Goal: Task Accomplishment & Management: Use online tool/utility

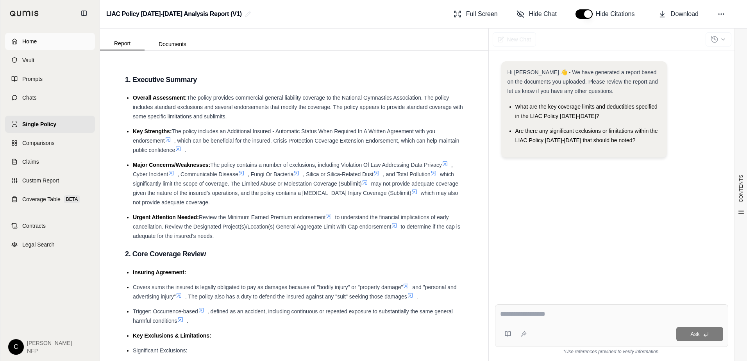
scroll to position [977, 0]
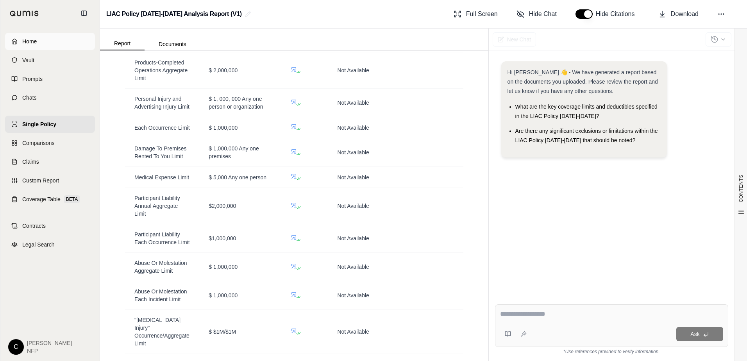
click at [32, 41] on span "Home" at bounding box center [29, 42] width 14 height 8
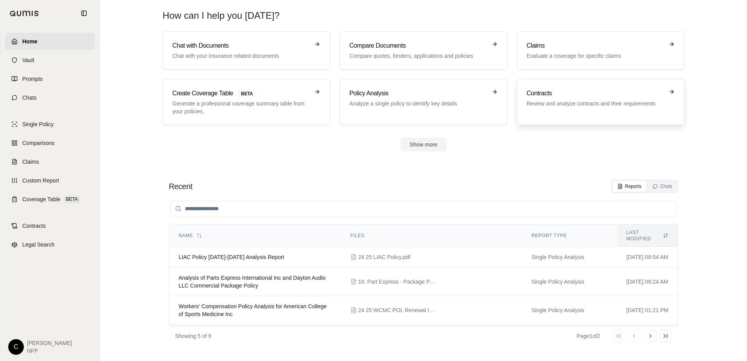
click at [579, 97] on h3 "Contracts" at bounding box center [595, 93] width 137 height 9
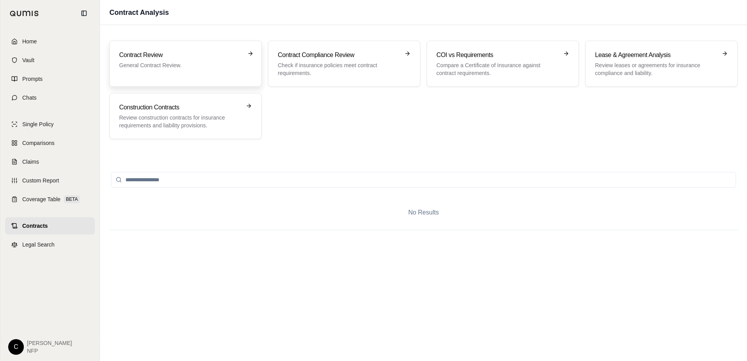
click at [191, 59] on h3 "Contract Review" at bounding box center [180, 54] width 122 height 9
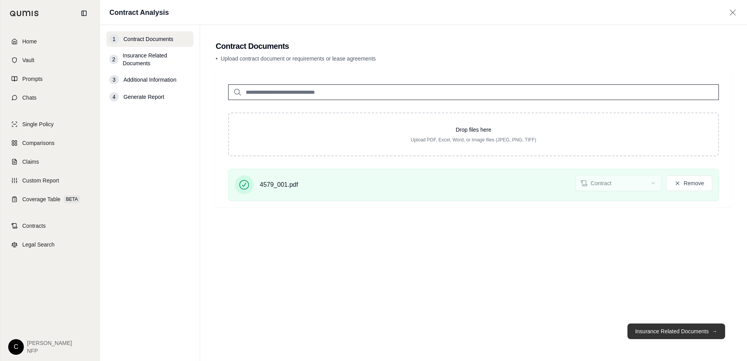
click at [663, 328] on button "Insurance Related Documents →" at bounding box center [677, 332] width 98 height 16
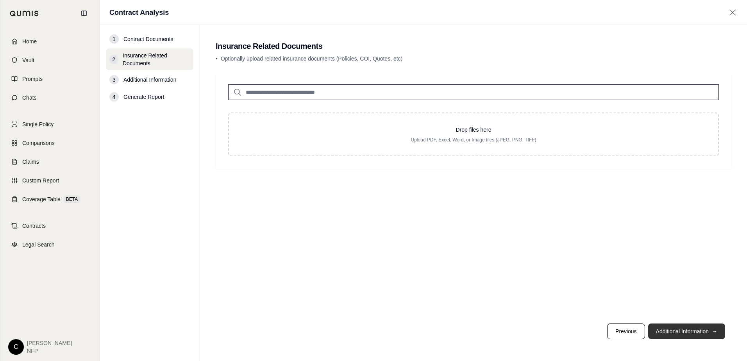
click at [677, 331] on button "Additional Information →" at bounding box center [686, 332] width 77 height 16
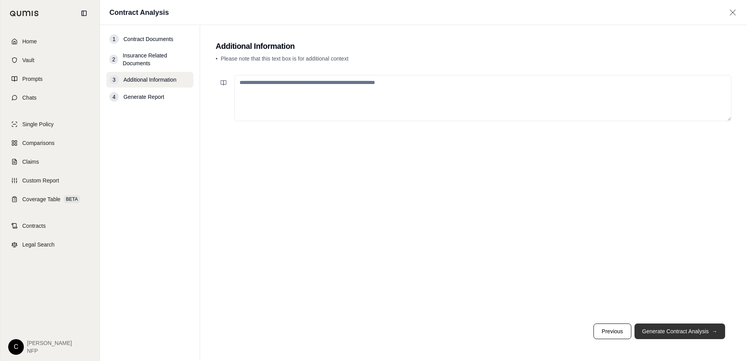
click at [664, 329] on button "Generate Contract Analysis →" at bounding box center [680, 332] width 91 height 16
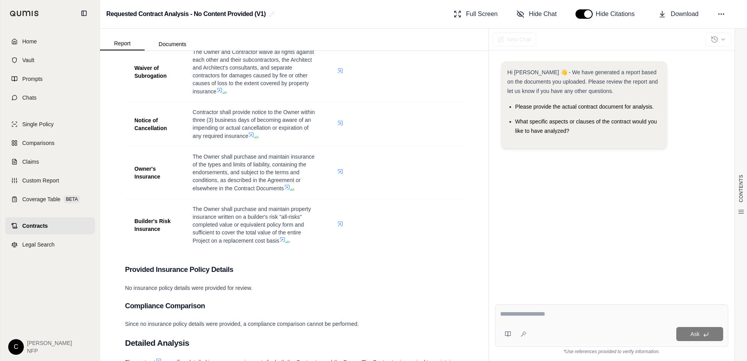
scroll to position [638, 0]
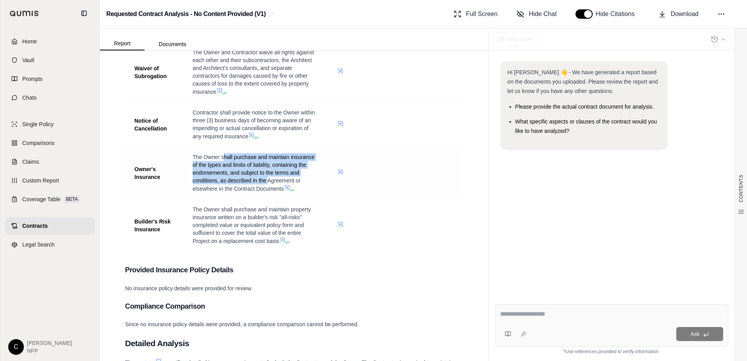
drag, startPoint x: 225, startPoint y: 157, endPoint x: 267, endPoint y: 183, distance: 49.9
click at [267, 183] on span "The Owner shall purchase and maintain insurance of the types and limits of liab…" at bounding box center [254, 173] width 122 height 38
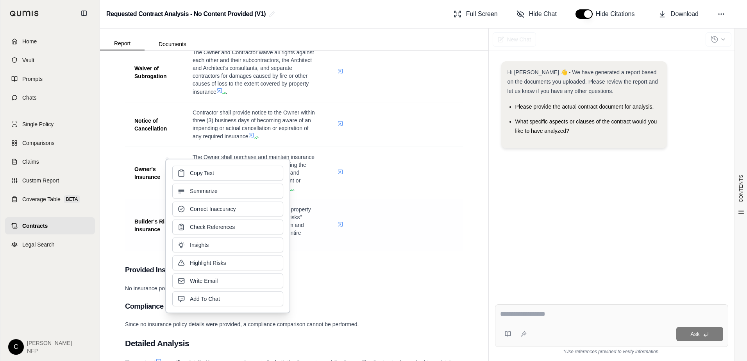
click at [301, 225] on span "The Owner shall purchase and maintain property insurance written on a builder's…" at bounding box center [252, 225] width 118 height 38
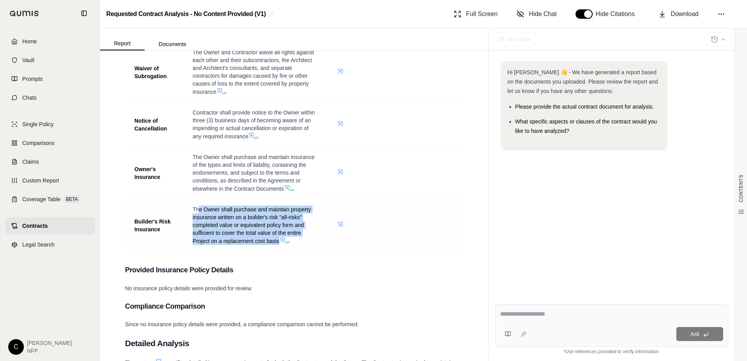
drag, startPoint x: 198, startPoint y: 209, endPoint x: 280, endPoint y: 244, distance: 88.8
click at [280, 244] on span "The Owner shall purchase and maintain property insurance written on a builder's…" at bounding box center [252, 225] width 118 height 38
drag, startPoint x: 280, startPoint y: 244, endPoint x: 218, endPoint y: 224, distance: 65.1
click at [218, 224] on span "The Owner shall purchase and maintain property insurance written on a builder's…" at bounding box center [252, 225] width 118 height 38
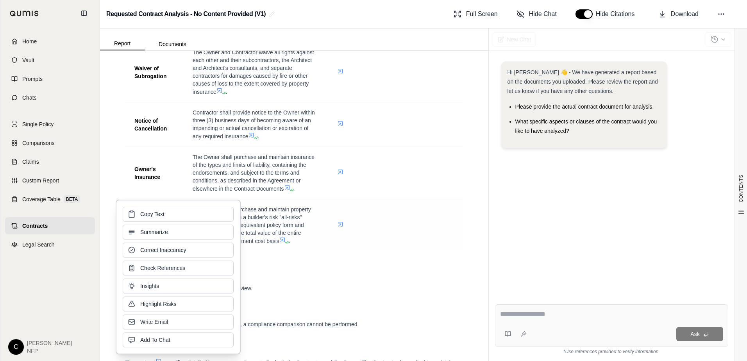
click at [293, 201] on td "The Owner shall purchase and maintain property insurance written on a builder's…" at bounding box center [255, 225] width 145 height 52
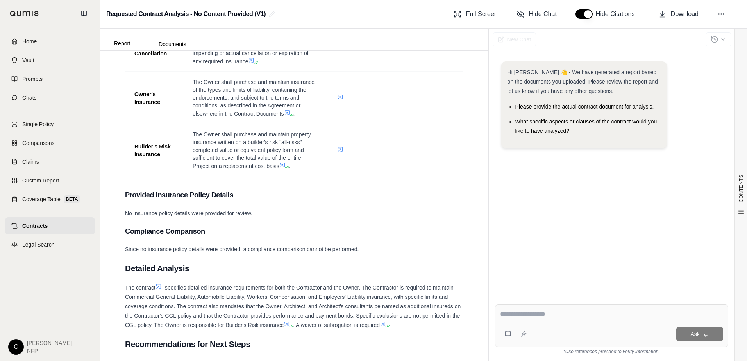
scroll to position [703, 0]
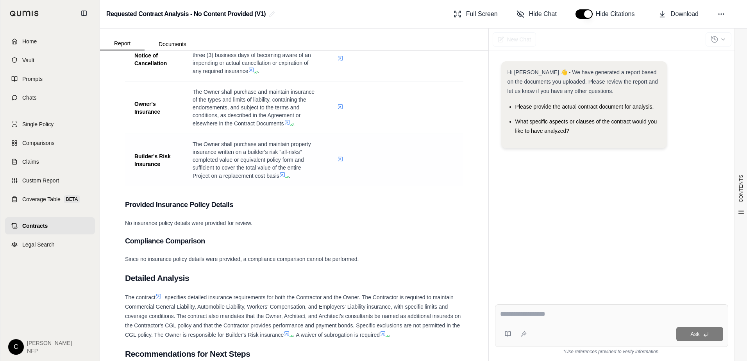
click at [337, 160] on icon at bounding box center [340, 159] width 6 height 6
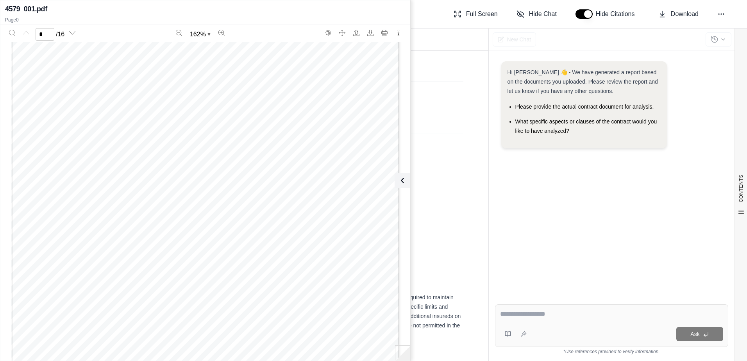
scroll to position [39, 0]
click at [400, 182] on icon at bounding box center [400, 180] width 9 height 9
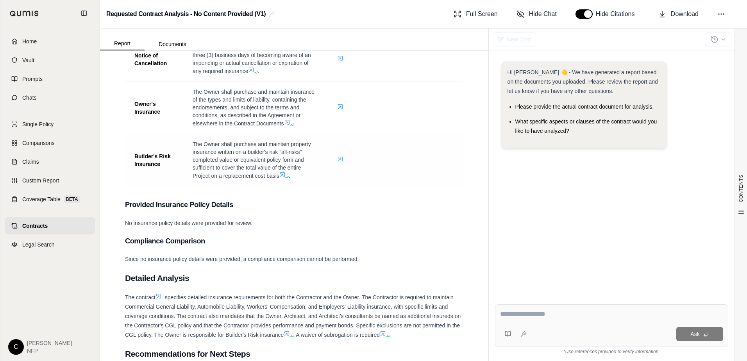
click at [284, 175] on icon at bounding box center [282, 175] width 6 height 6
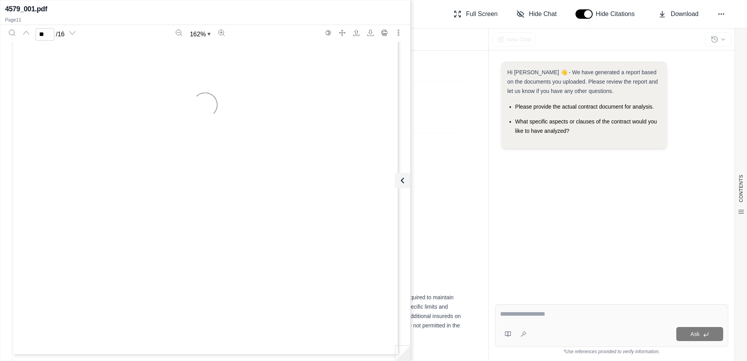
type input "**"
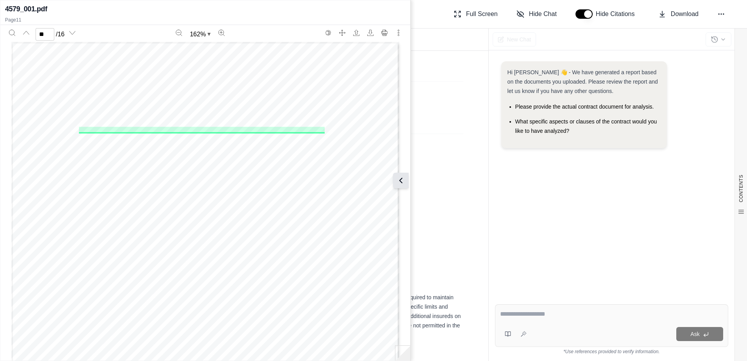
click at [400, 179] on icon at bounding box center [400, 180] width 9 height 9
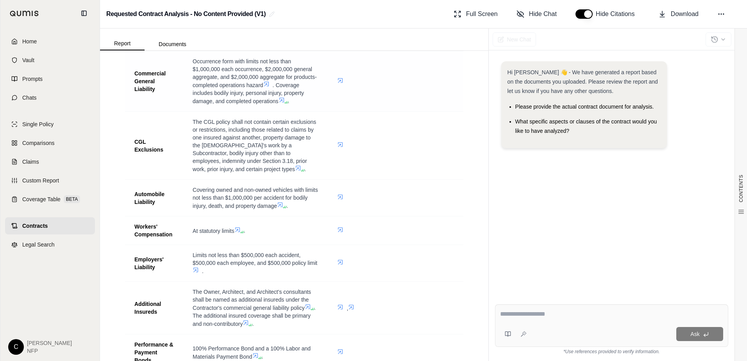
scroll to position [234, 0]
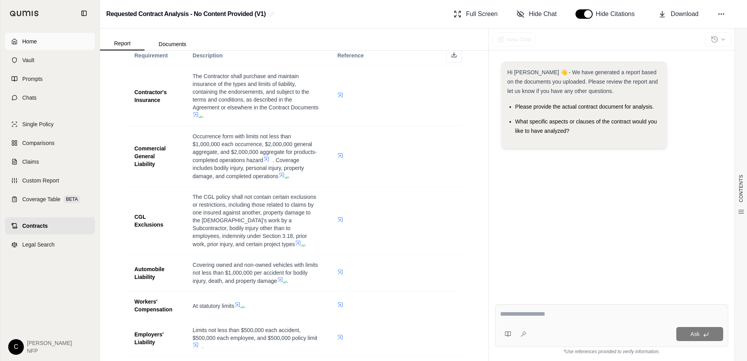
click at [30, 39] on span "Home" at bounding box center [29, 42] width 14 height 8
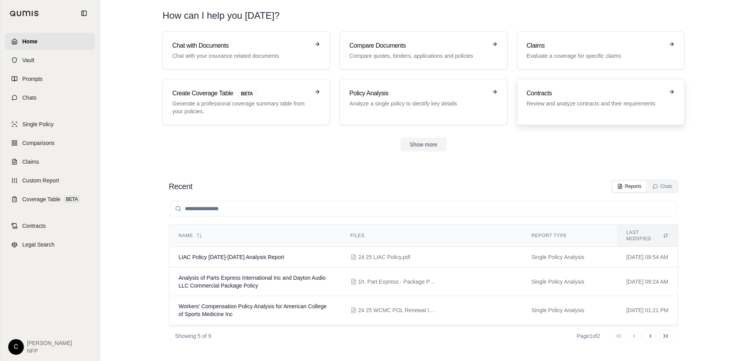
click at [554, 102] on p "Review and analyze contracts and their requirements" at bounding box center [595, 104] width 137 height 8
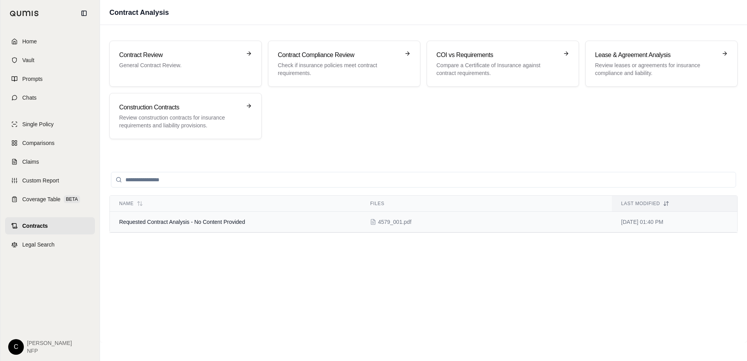
click at [226, 223] on span "Requested Contract Analysis - No Content Provided" at bounding box center [182, 222] width 126 height 6
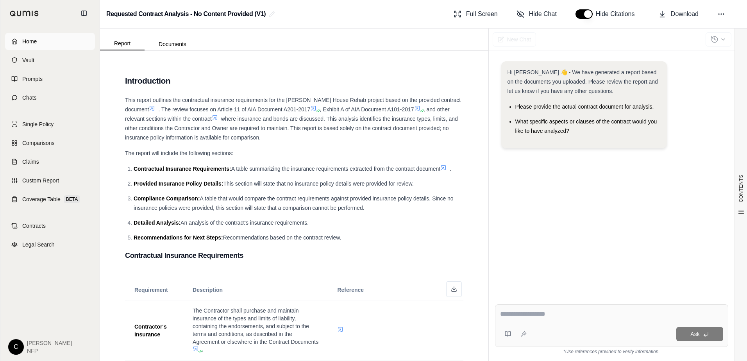
click at [35, 43] on span "Home" at bounding box center [29, 42] width 14 height 8
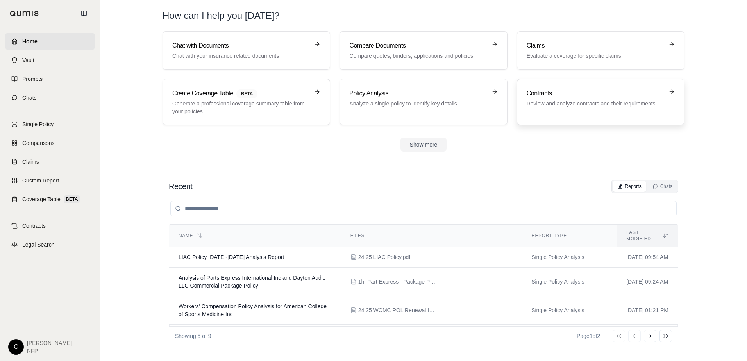
click at [567, 100] on p "Review and analyze contracts and their requirements" at bounding box center [595, 104] width 137 height 8
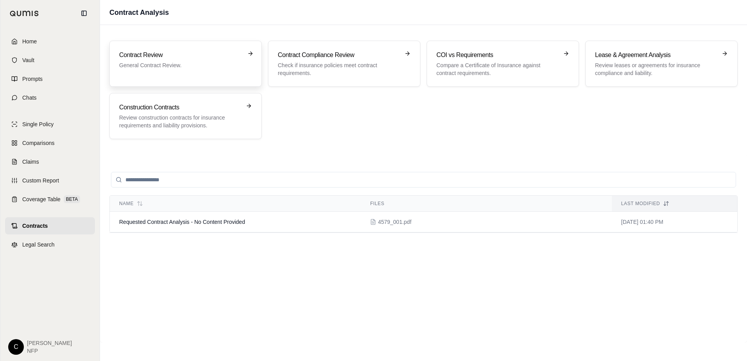
click at [197, 66] on p "General Contract Review." at bounding box center [180, 65] width 122 height 8
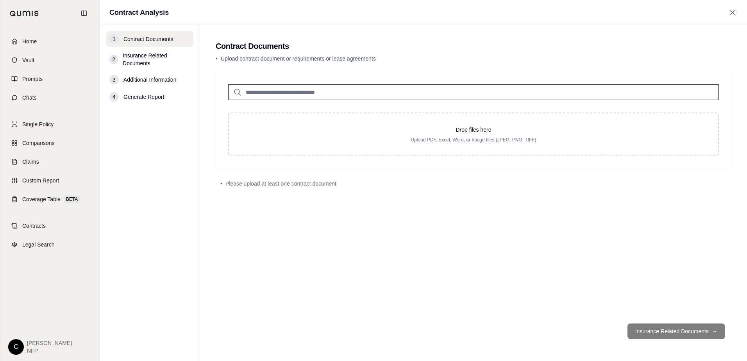
click at [322, 93] on input "search" at bounding box center [473, 92] width 491 height 16
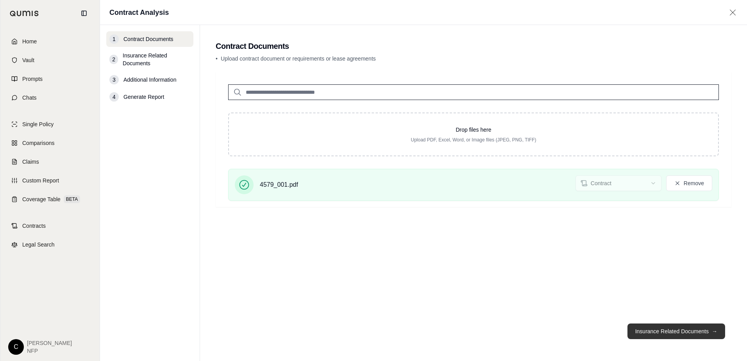
click at [670, 331] on button "Insurance Related Documents →" at bounding box center [677, 332] width 98 height 16
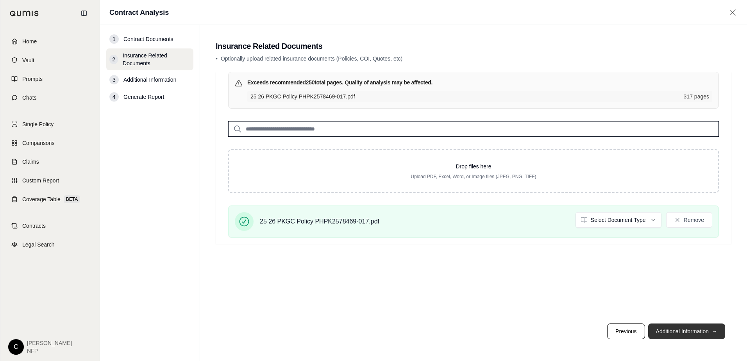
click at [677, 329] on button "Additional Information →" at bounding box center [686, 332] width 77 height 16
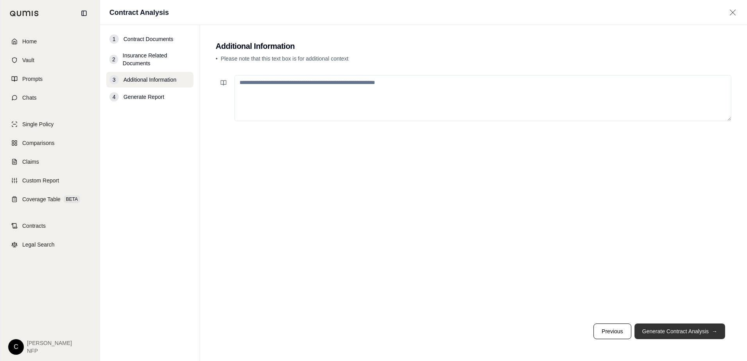
click at [677, 329] on button "Generate Contract Analysis →" at bounding box center [680, 332] width 91 height 16
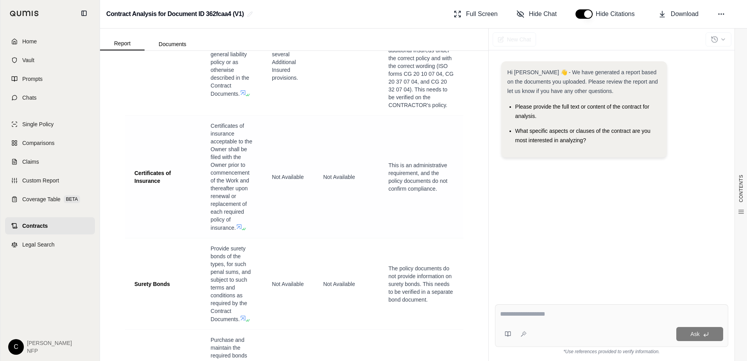
scroll to position [1797, 0]
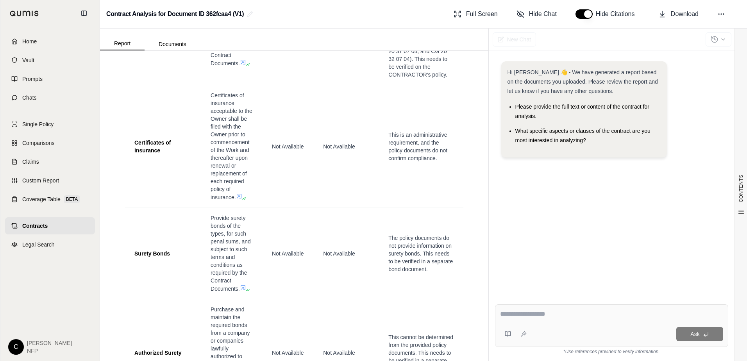
click at [513, 312] on textarea at bounding box center [611, 313] width 223 height 9
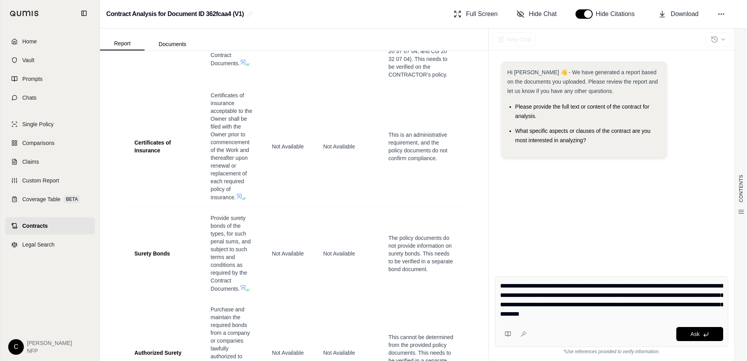
drag, startPoint x: 501, startPoint y: 286, endPoint x: 528, endPoint y: 316, distance: 40.4
click at [528, 316] on textarea "**********" at bounding box center [611, 300] width 223 height 38
type textarea "**********"
click at [687, 336] on button "Ask" at bounding box center [699, 334] width 47 height 14
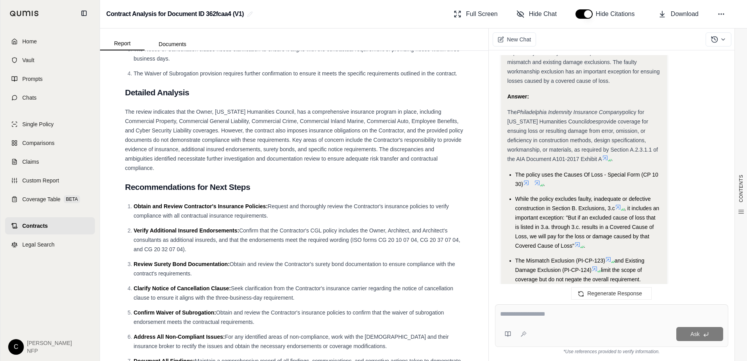
scroll to position [2926, 0]
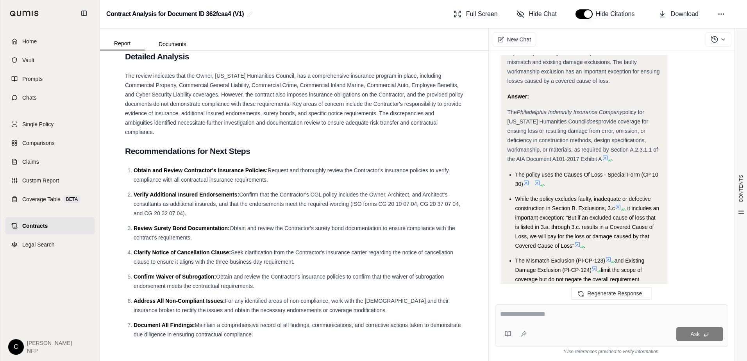
click at [269, 180] on li "Obtain and Review Contractor's Insurance Policies: Request and thoroughly revie…" at bounding box center [299, 175] width 330 height 19
drag, startPoint x: 269, startPoint y: 171, endPoint x: 271, endPoint y: 179, distance: 8.1
click at [271, 179] on li "Obtain and Review Contractor's Insurance Policies: Request and thoroughly revie…" at bounding box center [299, 175] width 330 height 19
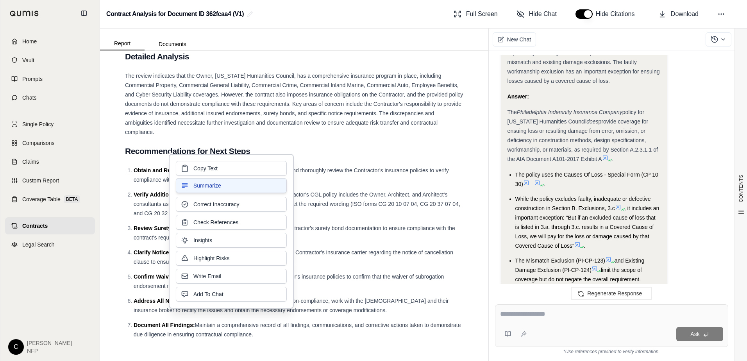
copy span "Request and thoroughly review the Contractor's insurance policies to verify com…"
click at [330, 210] on li "Verify Additional Insured Endorsements: Confirm that the Contractor's CGL polic…" at bounding box center [299, 204] width 330 height 28
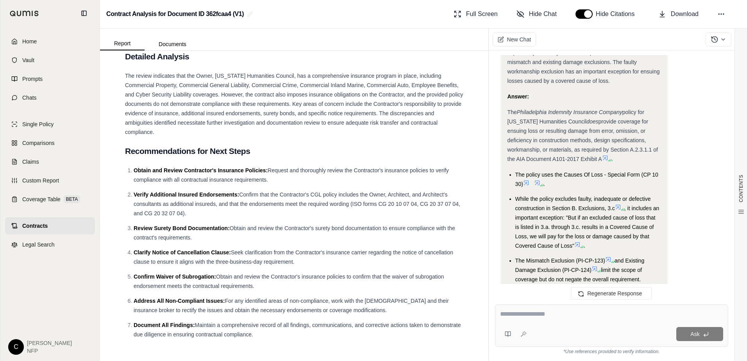
drag, startPoint x: 134, startPoint y: 195, endPoint x: 200, endPoint y: 215, distance: 68.8
click at [200, 215] on li "Verify Additional Insured Endorsements: Confirm that the Contractor's CGL polic…" at bounding box center [299, 204] width 330 height 28
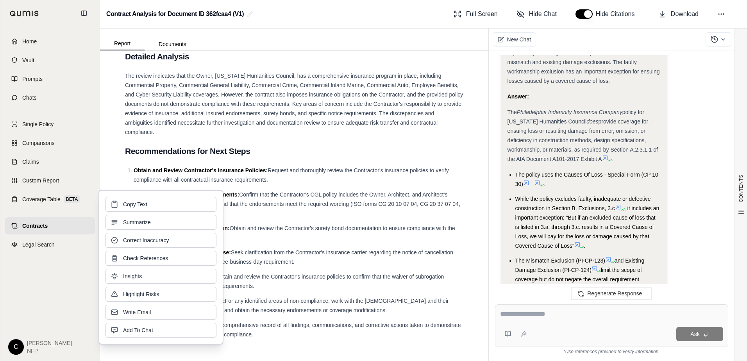
copy li "Verify Additional Insured Endorsements: Confirm that the Contractor's CGL polic…"
click at [302, 243] on ol "Obtain and Review Contractor's Insurance Policies: Request and thoroughly revie…" at bounding box center [294, 252] width 338 height 173
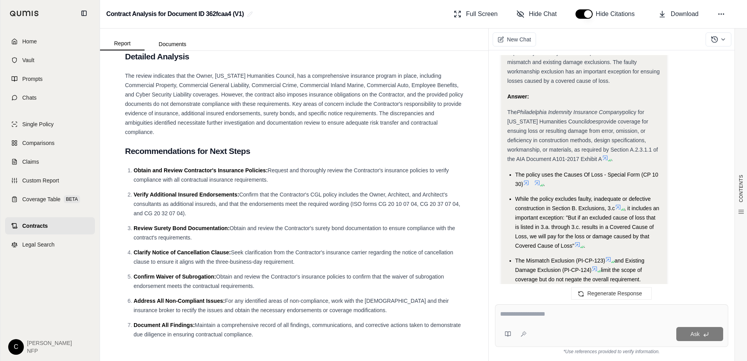
drag, startPoint x: 134, startPoint y: 227, endPoint x: 193, endPoint y: 235, distance: 59.5
click at [193, 235] on li "Review Surety Bond Documentation: Obtain and review the Contractor's surety bon…" at bounding box center [299, 232] width 330 height 19
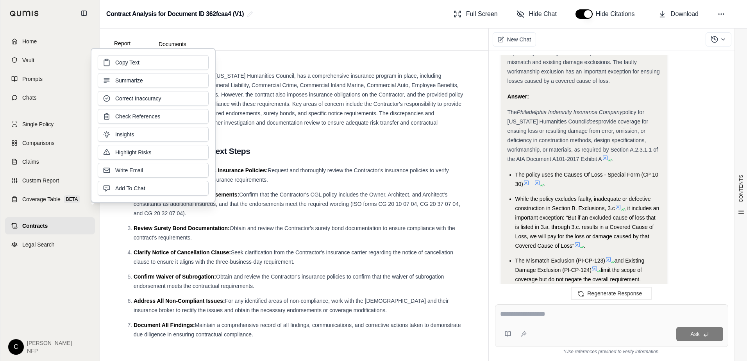
copy li "Review Surety Bond Documentation: Obtain and review the Contractor's surety bon…"
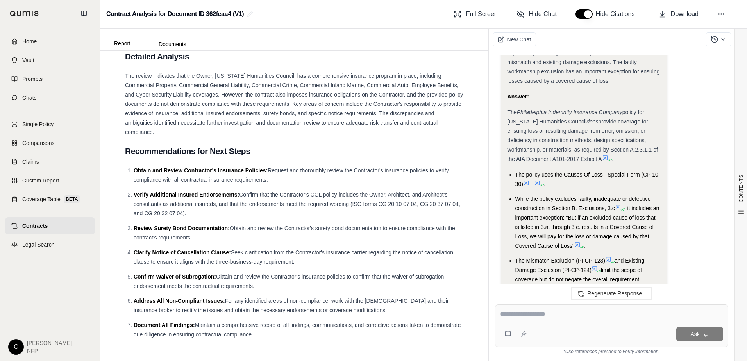
click at [134, 254] on span "Clarify Notice of Cancellation Clause:" at bounding box center [182, 252] width 97 height 6
drag, startPoint x: 134, startPoint y: 254, endPoint x: 295, endPoint y: 263, distance: 161.3
click at [295, 263] on li "Clarify Notice of Cancellation Clause: Seek clarification from the Contractor's…" at bounding box center [299, 257] width 330 height 19
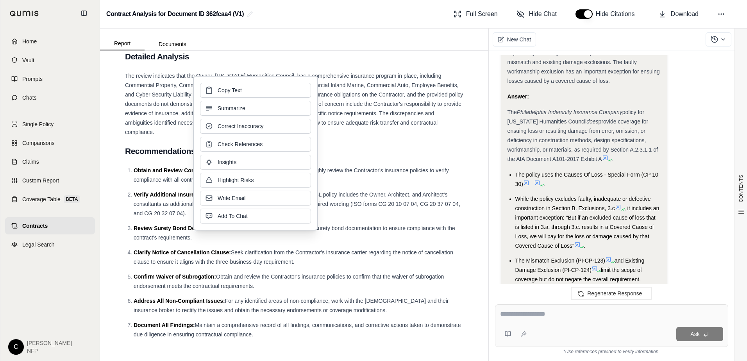
copy li "Clarify Notice of Cancellation Clause: Seek clarification from the Contractor's…"
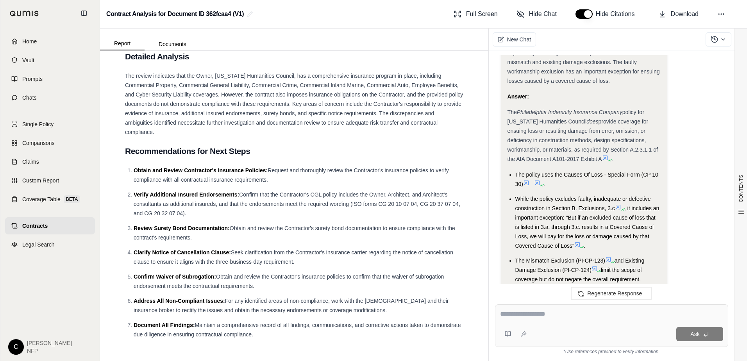
drag, startPoint x: 134, startPoint y: 278, endPoint x: 254, endPoint y: 285, distance: 120.2
click at [254, 285] on li "Confirm Waiver of Subrogation: Obtain and review the Contractor's insurance pol…" at bounding box center [299, 281] width 330 height 19
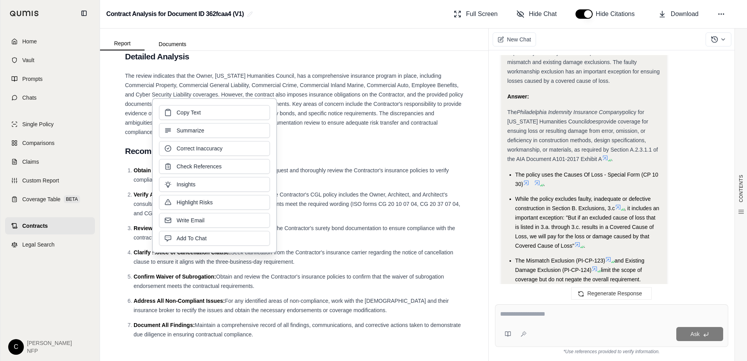
copy li "Confirm Waiver of Subrogation: Obtain and review the Contractor's insurance pol…"
click at [337, 299] on span "For any identified areas of non-compliance, work with the [DEMOGRAPHIC_DATA] an…" at bounding box center [291, 306] width 315 height 16
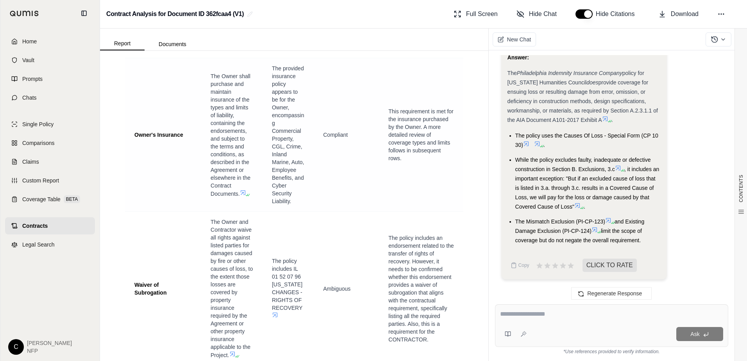
scroll to position [2575, 0]
